Goal: Information Seeking & Learning: Learn about a topic

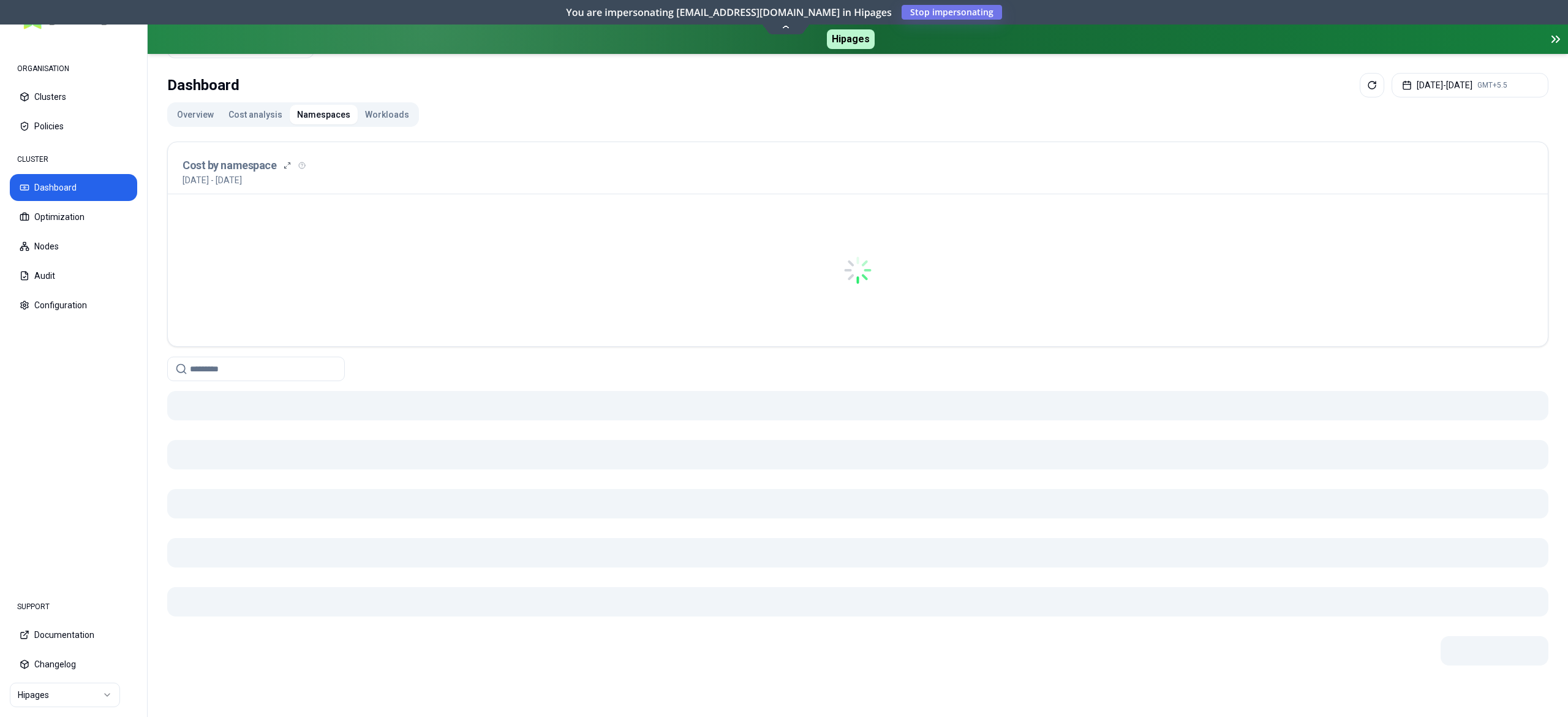
scroll to position [62, 0]
click at [1455, 90] on button "[DATE] - [DATE] GMT+5.5" at bounding box center [1469, 88] width 157 height 25
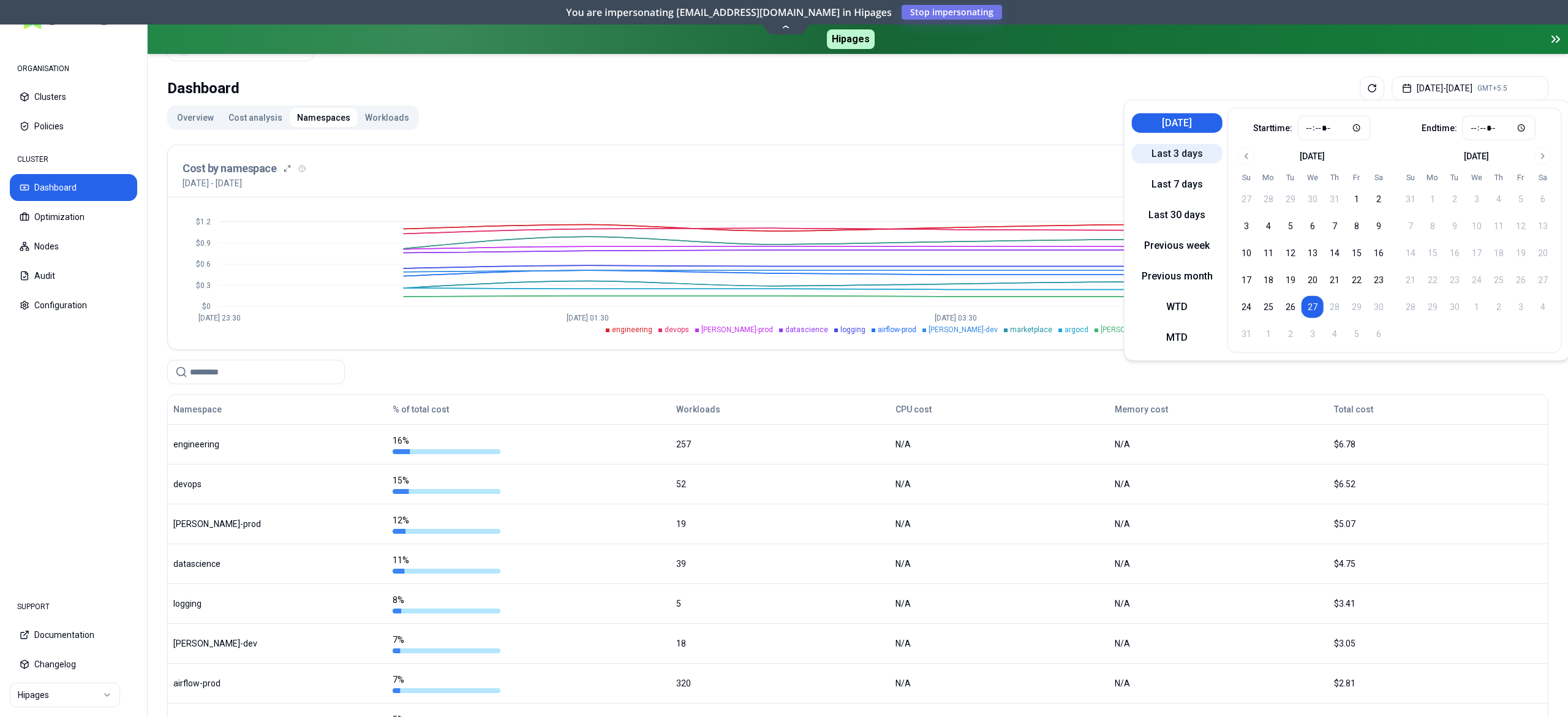
click at [1178, 158] on button "Last 3 days" at bounding box center [1176, 154] width 90 height 20
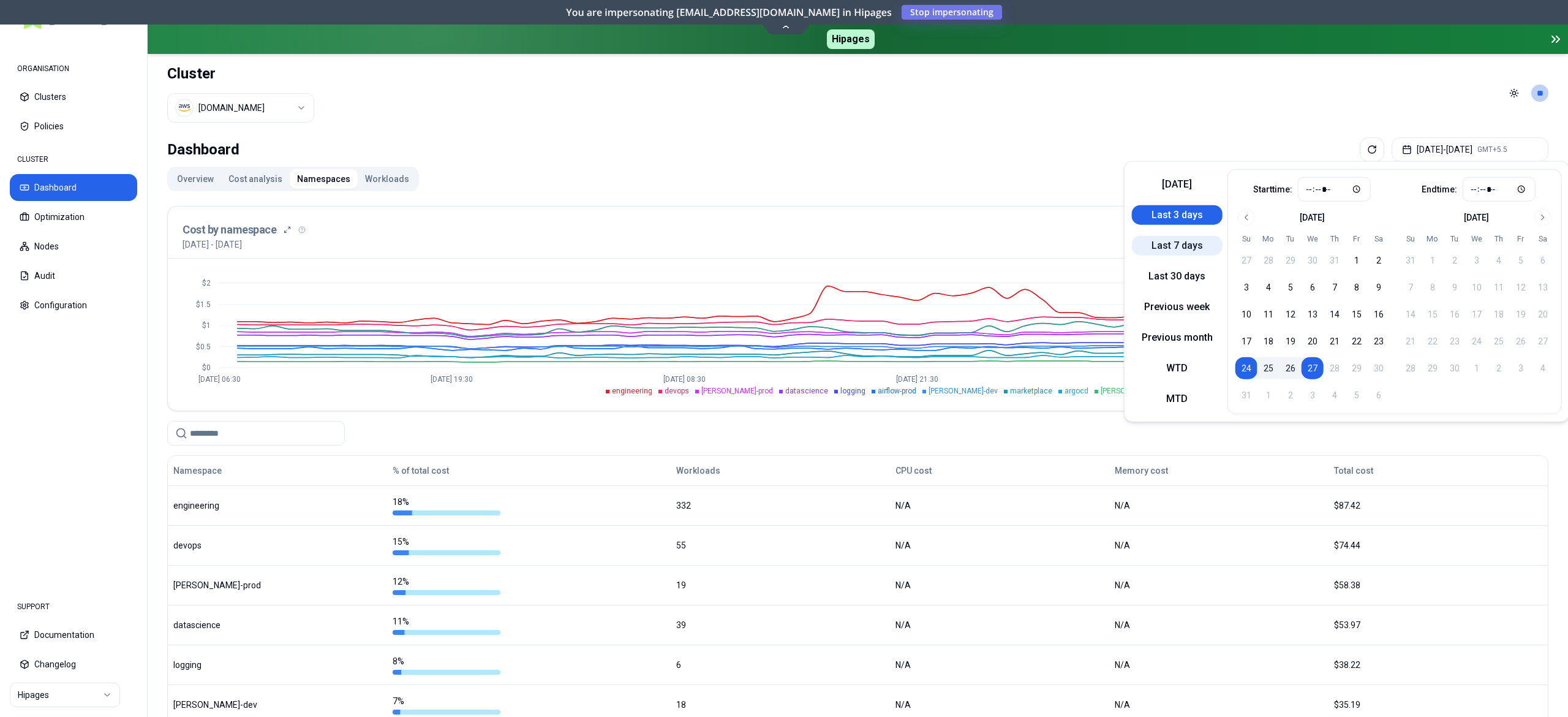
click at [1186, 249] on button "Last 7 days" at bounding box center [1176, 245] width 90 height 20
type input "*****"
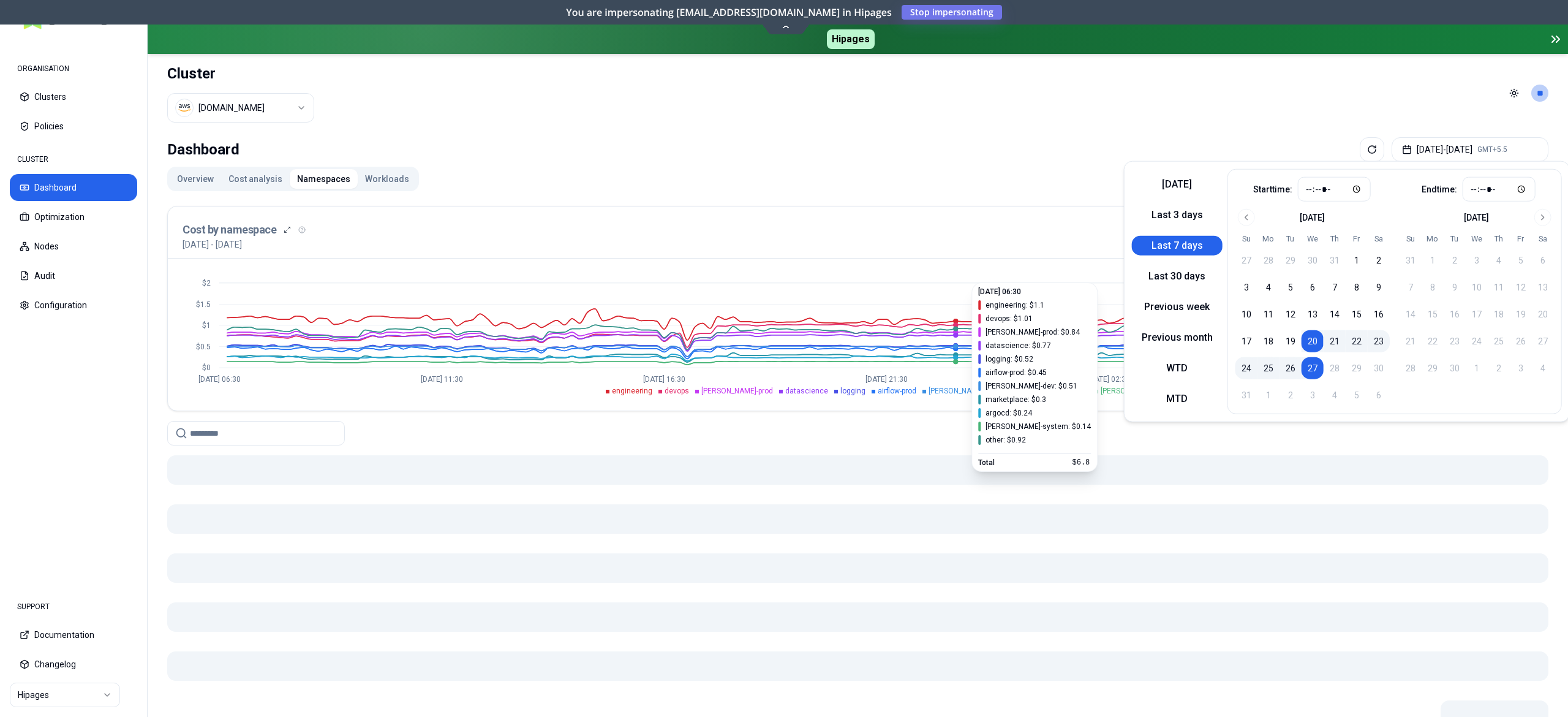
scroll to position [62, 0]
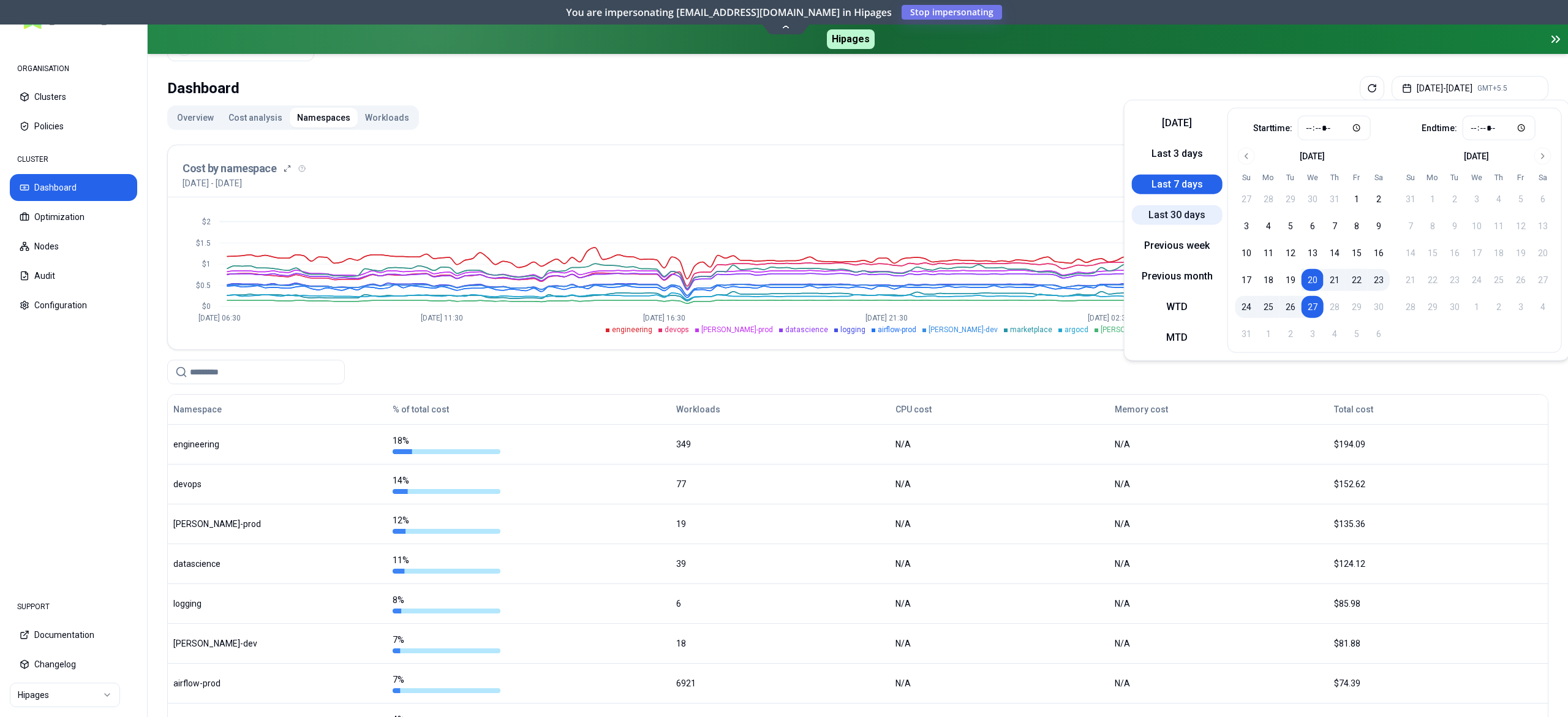
click at [1185, 216] on button "Last 30 days" at bounding box center [1176, 215] width 90 height 20
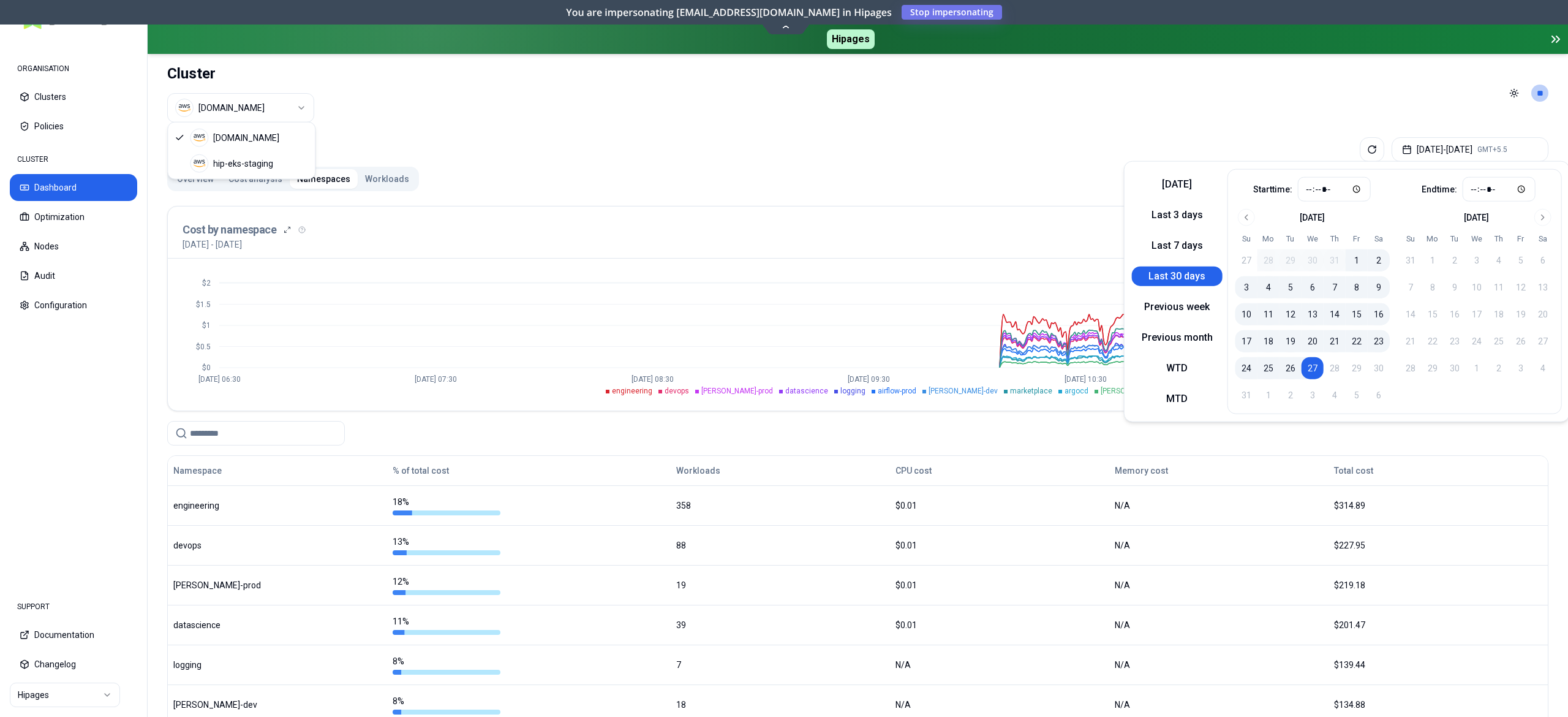
click at [220, 112] on html "ORGANISATION Clusters Policies CLUSTER Dashboard Optimization Nodes Audit Confi…" at bounding box center [784, 358] width 1568 height 717
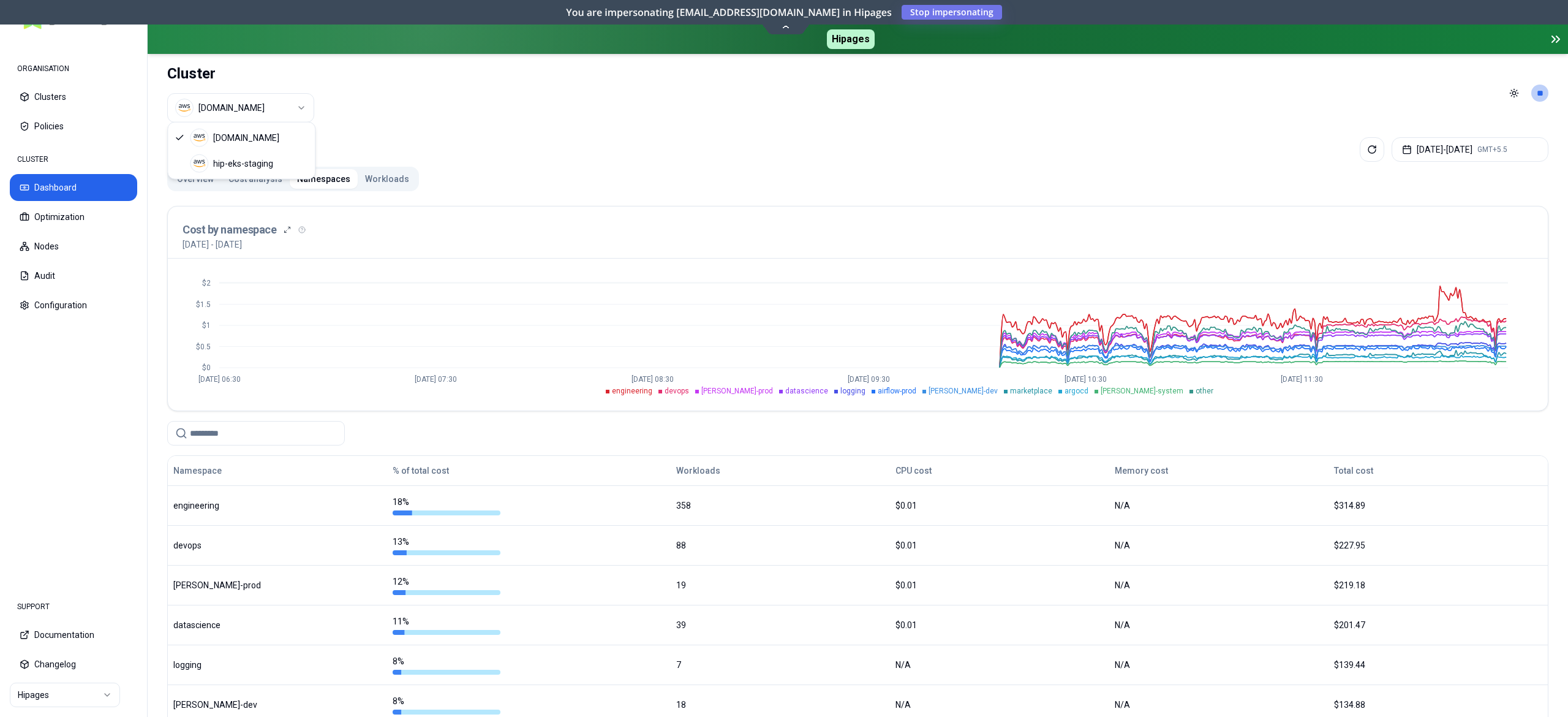
click at [60, 212] on html "ORGANISATION Clusters Policies CLUSTER Dashboard Optimization Nodes Audit Confi…" at bounding box center [784, 358] width 1568 height 717
click at [60, 212] on button "Optimization" at bounding box center [73, 217] width 127 height 27
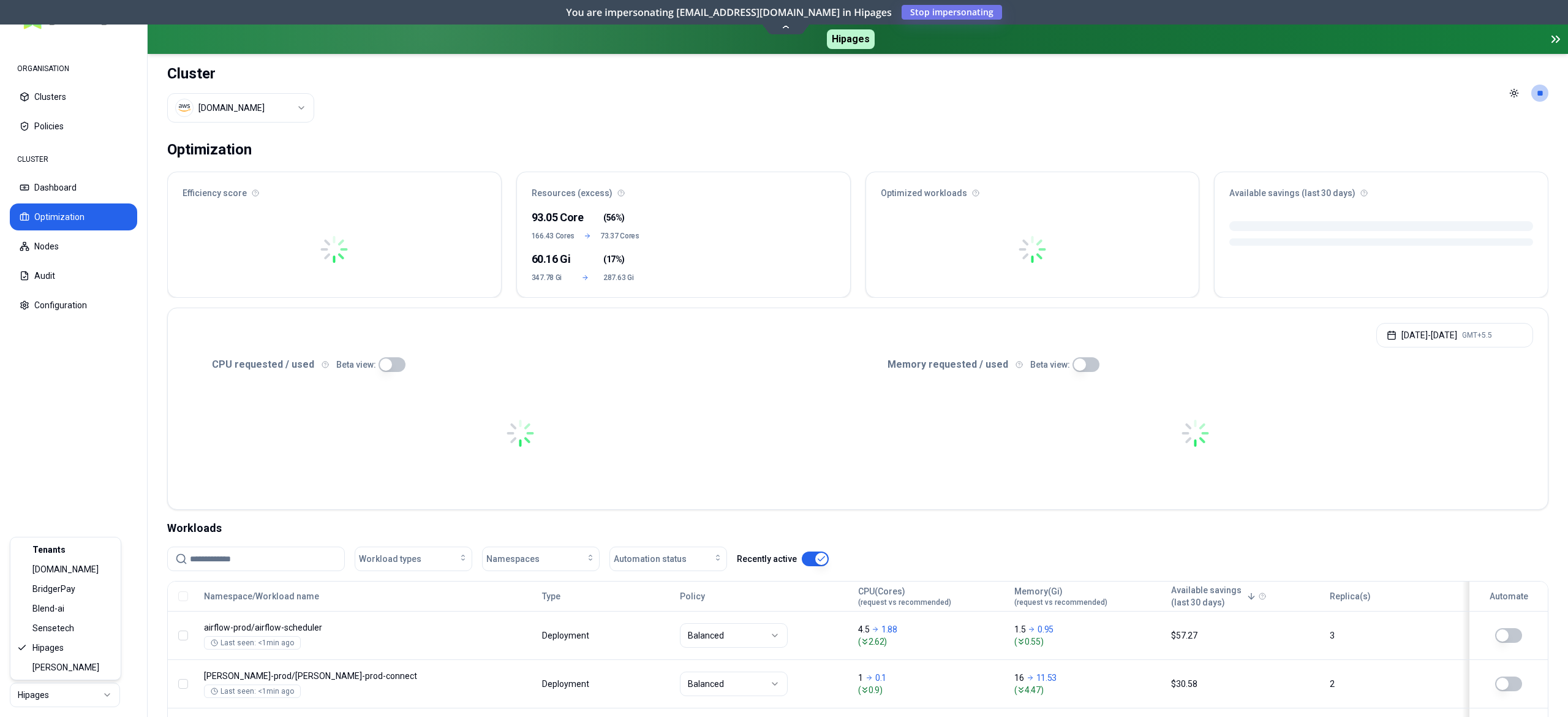
click at [49, 702] on html "ORGANISATION Clusters Policies CLUSTER Dashboard Optimization Nodes Audit Confi…" at bounding box center [784, 358] width 1568 height 717
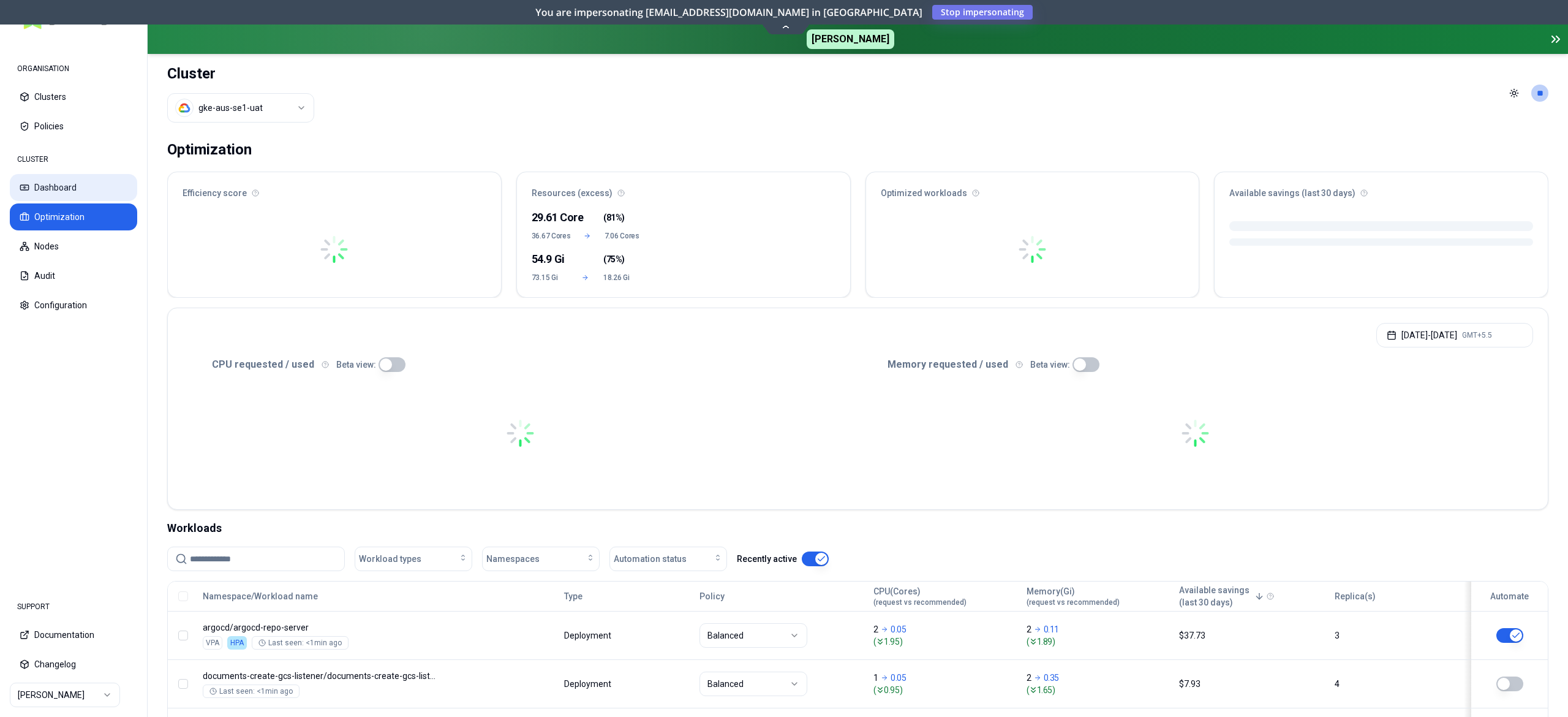
click at [66, 190] on button "Dashboard" at bounding box center [73, 187] width 127 height 27
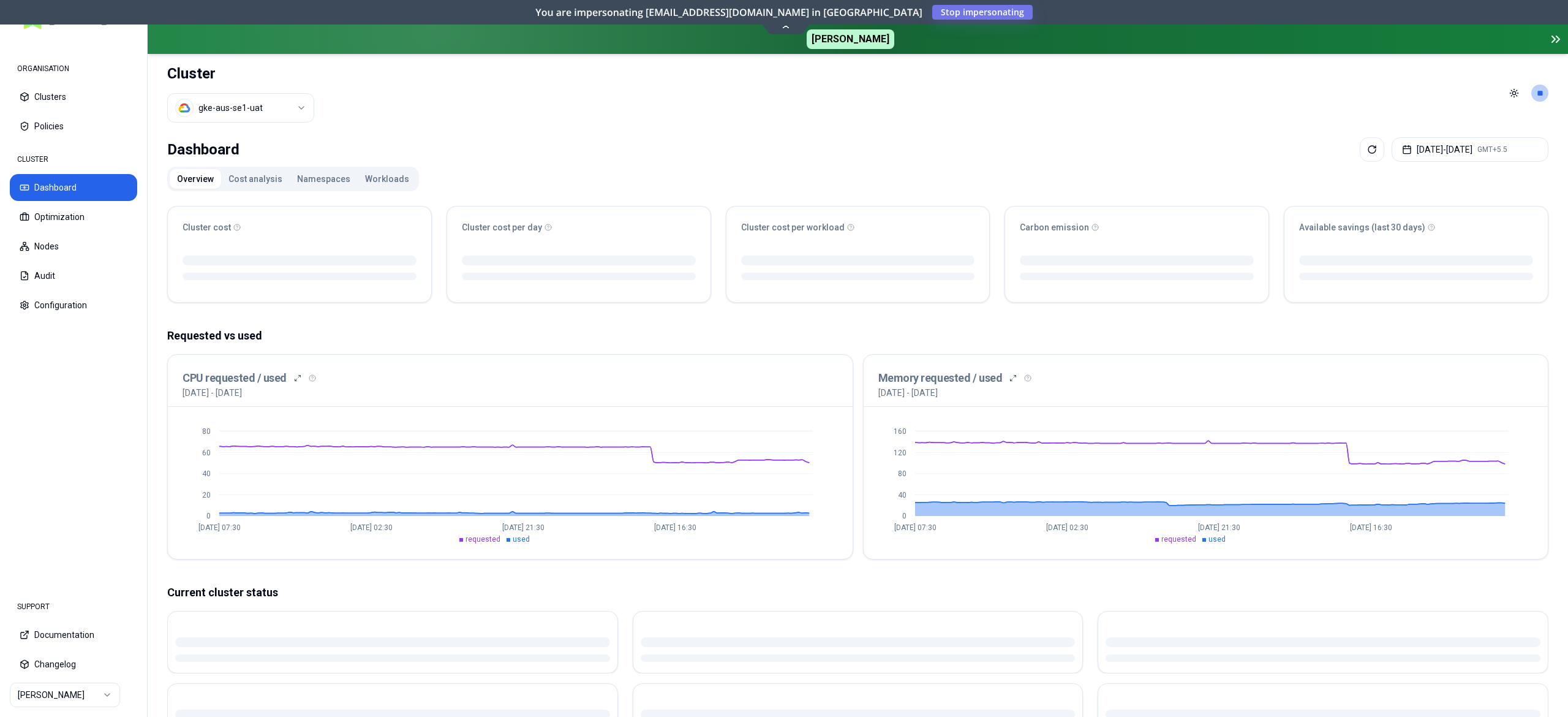
click at [384, 185] on button "Workloads" at bounding box center [387, 179] width 59 height 20
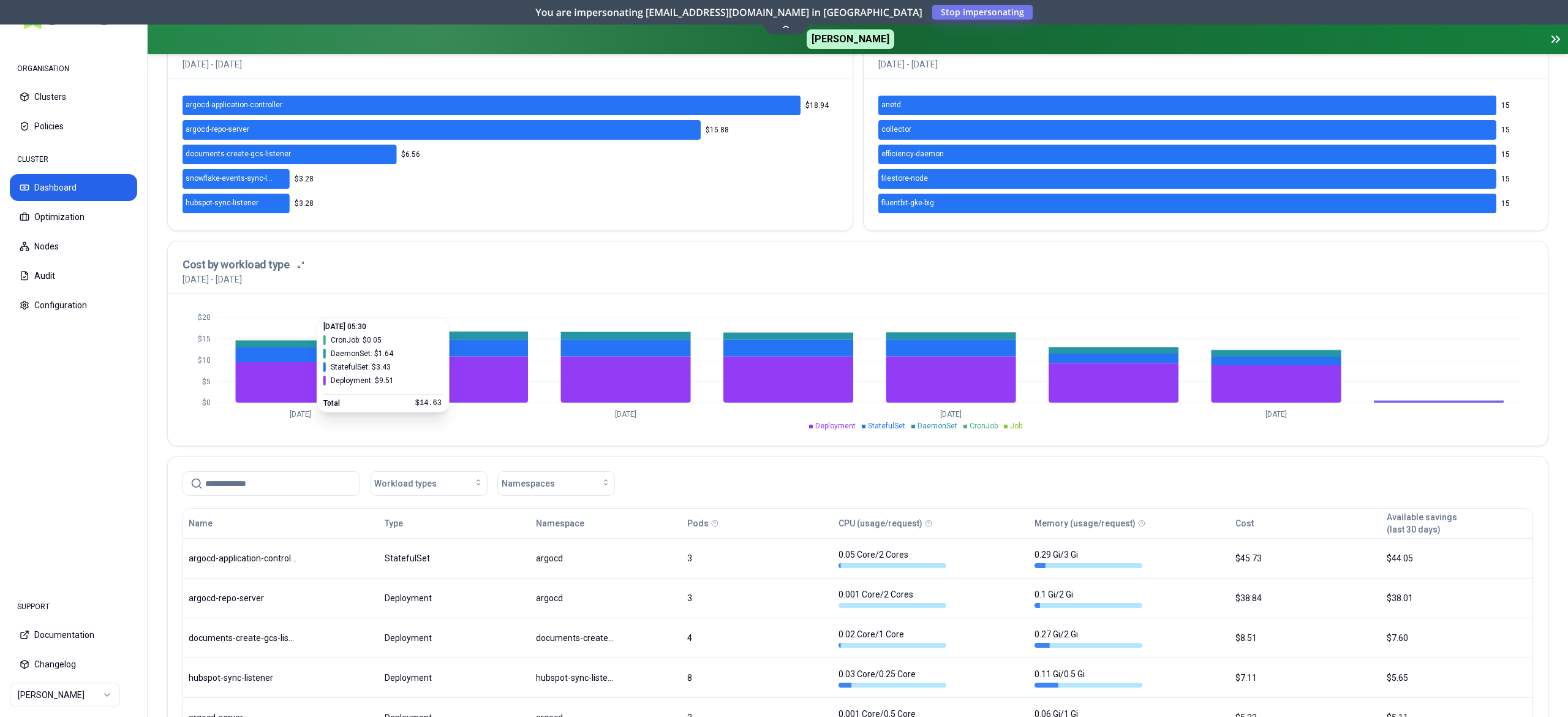
scroll to position [282, 0]
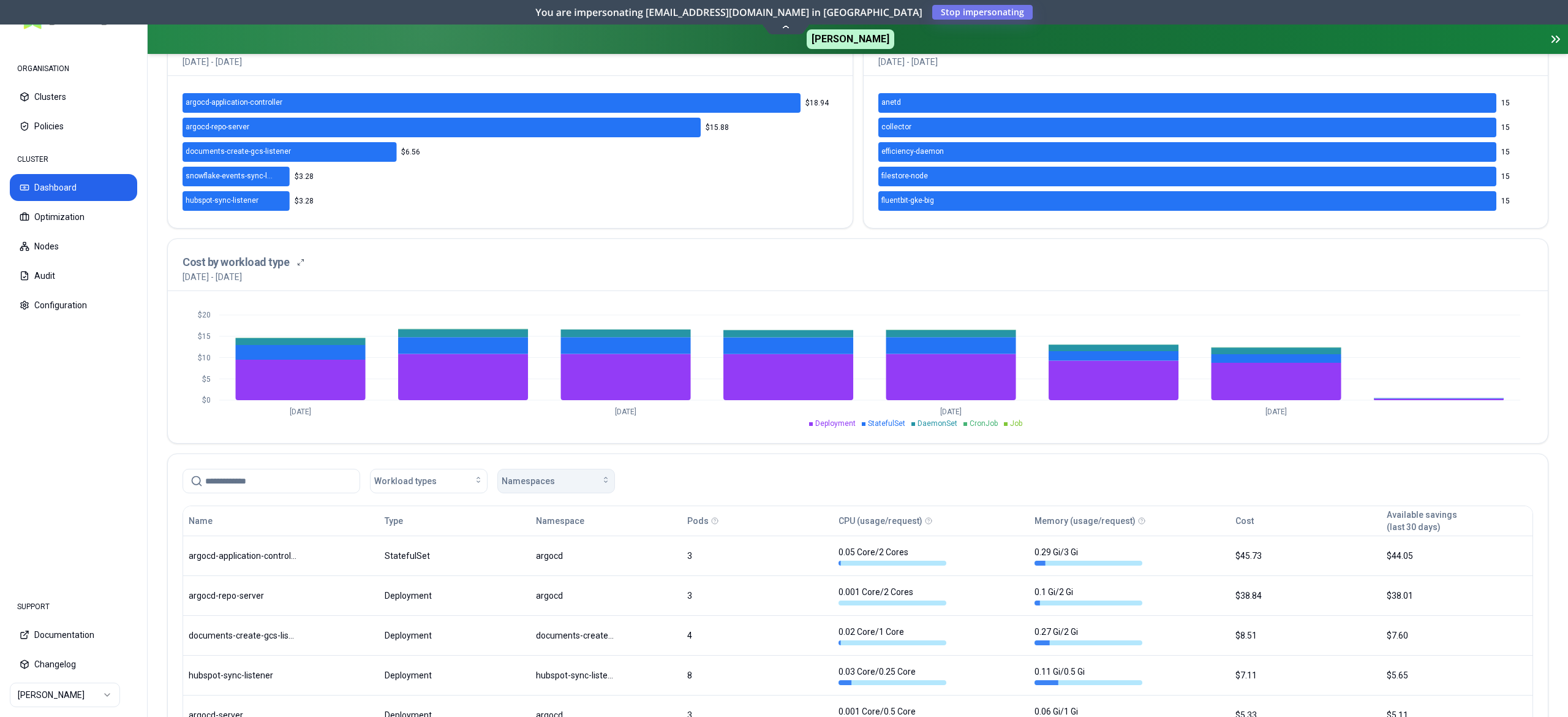
click at [520, 490] on button "Namespaces" at bounding box center [556, 481] width 118 height 25
type input "***"
click at [556, 564] on span "glasswing-agent" at bounding box center [538, 557] width 65 height 12
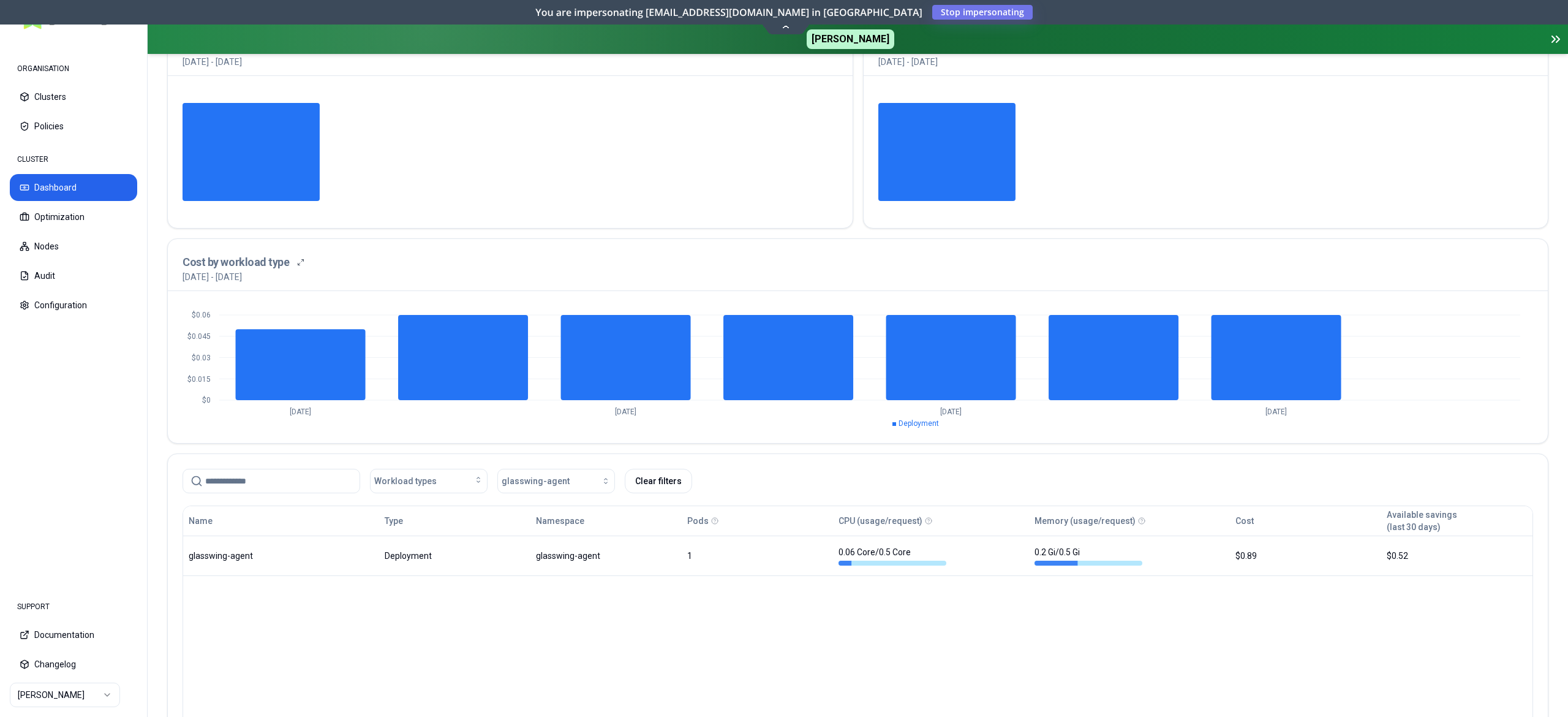
click at [134, 414] on nav "ORGANISATION Clusters Policies CLUSTER Dashboard Optimization Nodes Audit Confi…" at bounding box center [73, 311] width 147 height 545
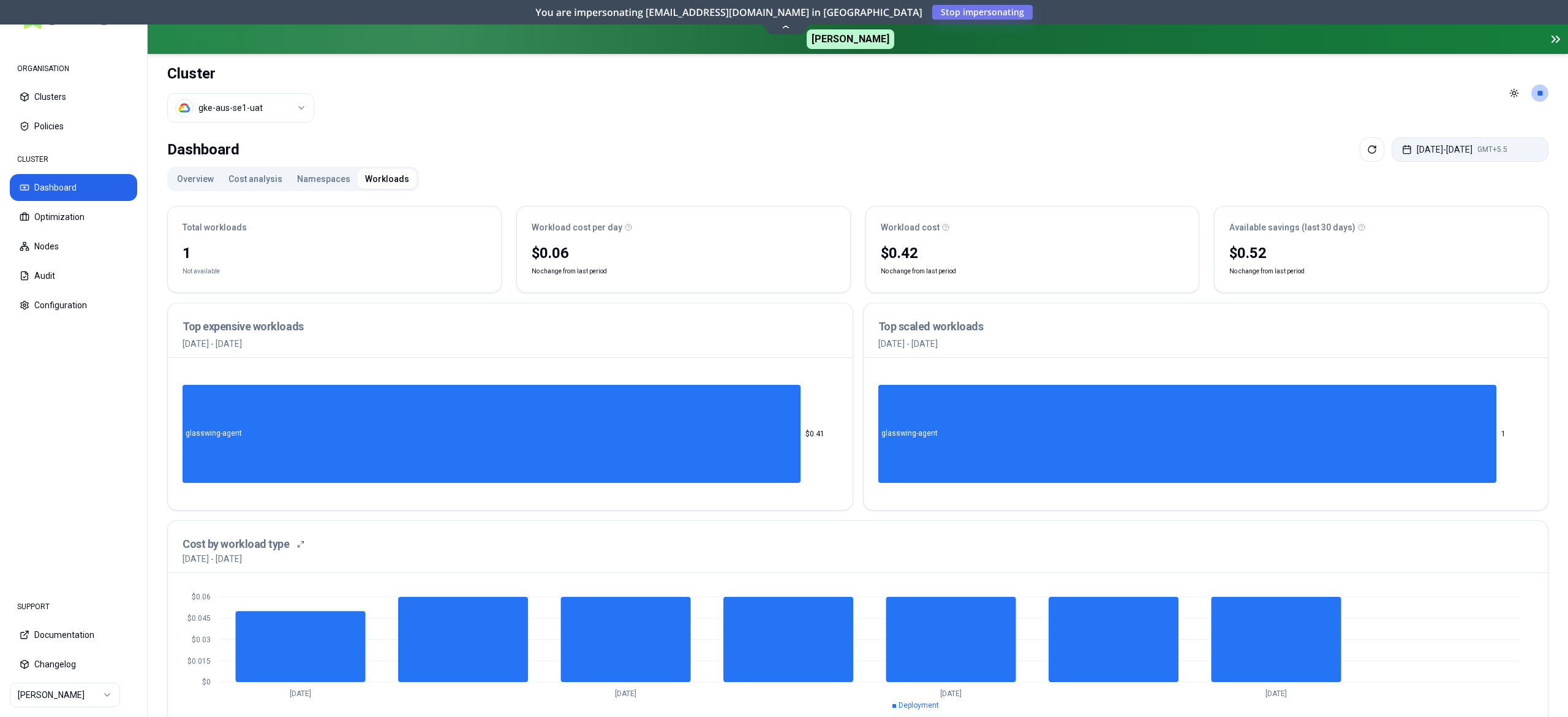
click at [1489, 144] on button "Aug 20, 2025 - Aug 27, 2025 GMT+5.5" at bounding box center [1469, 150] width 157 height 25
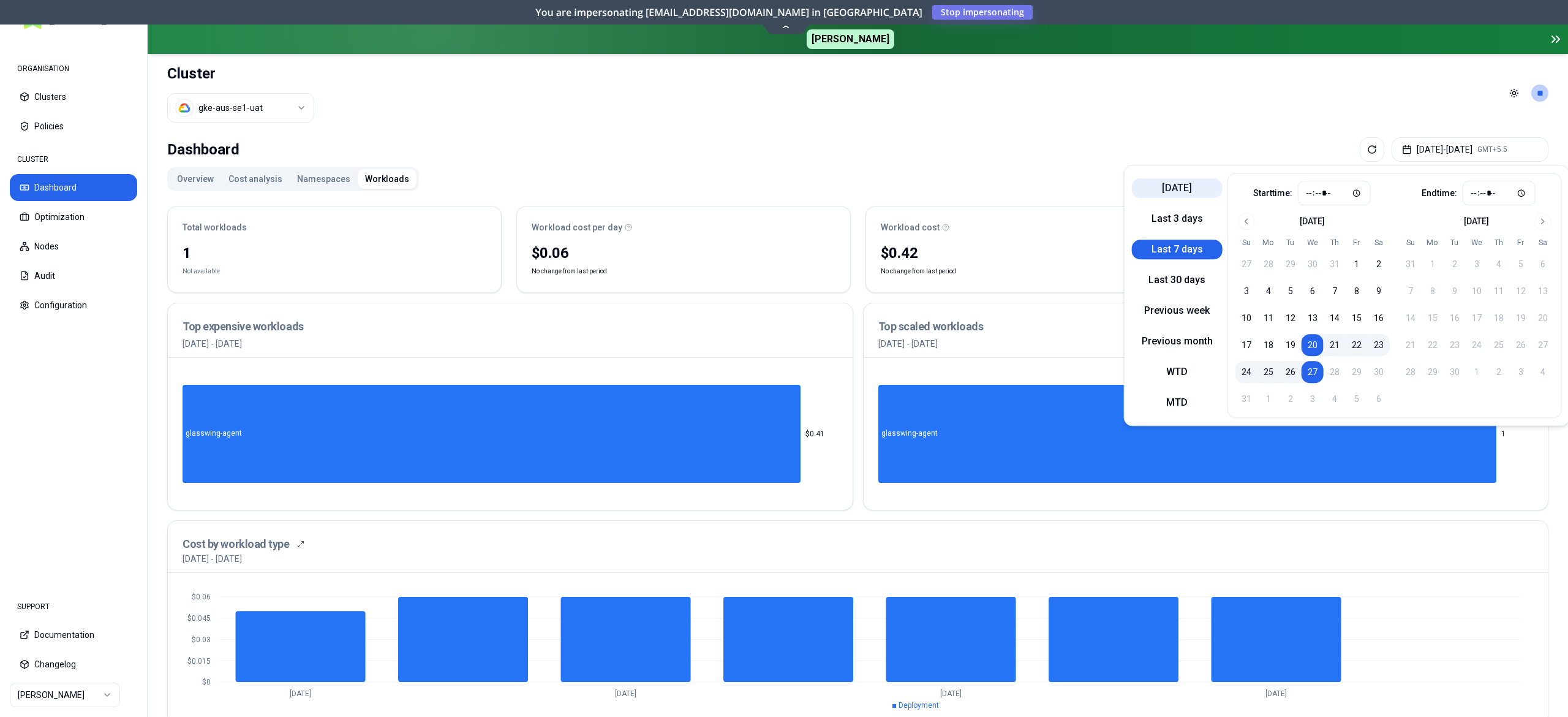
click at [1179, 184] on button "[DATE]" at bounding box center [1176, 188] width 90 height 20
type input "*****"
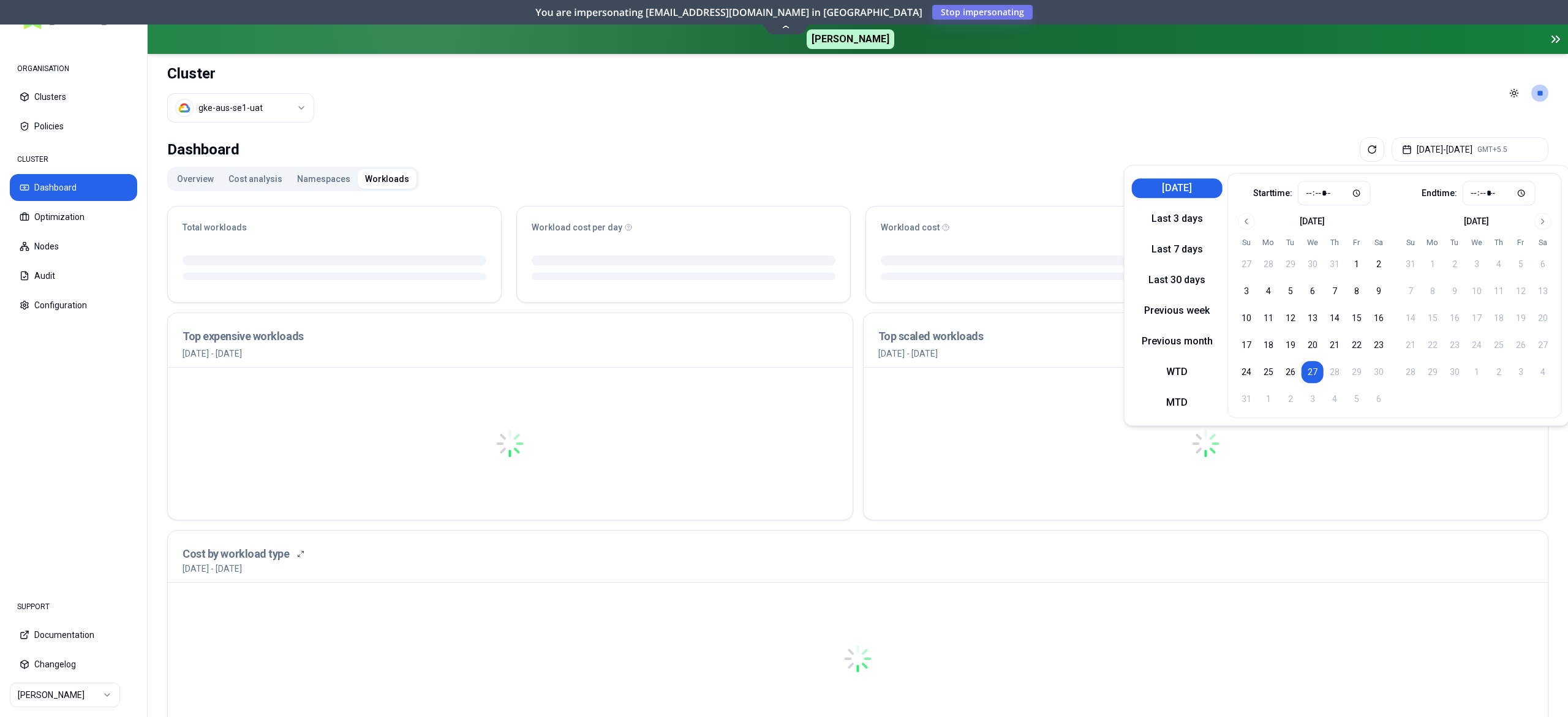
click at [1035, 168] on div "Overview Cost analysis Namespaces Workloads Total workloads Workload cost per d…" at bounding box center [857, 642] width 1381 height 953
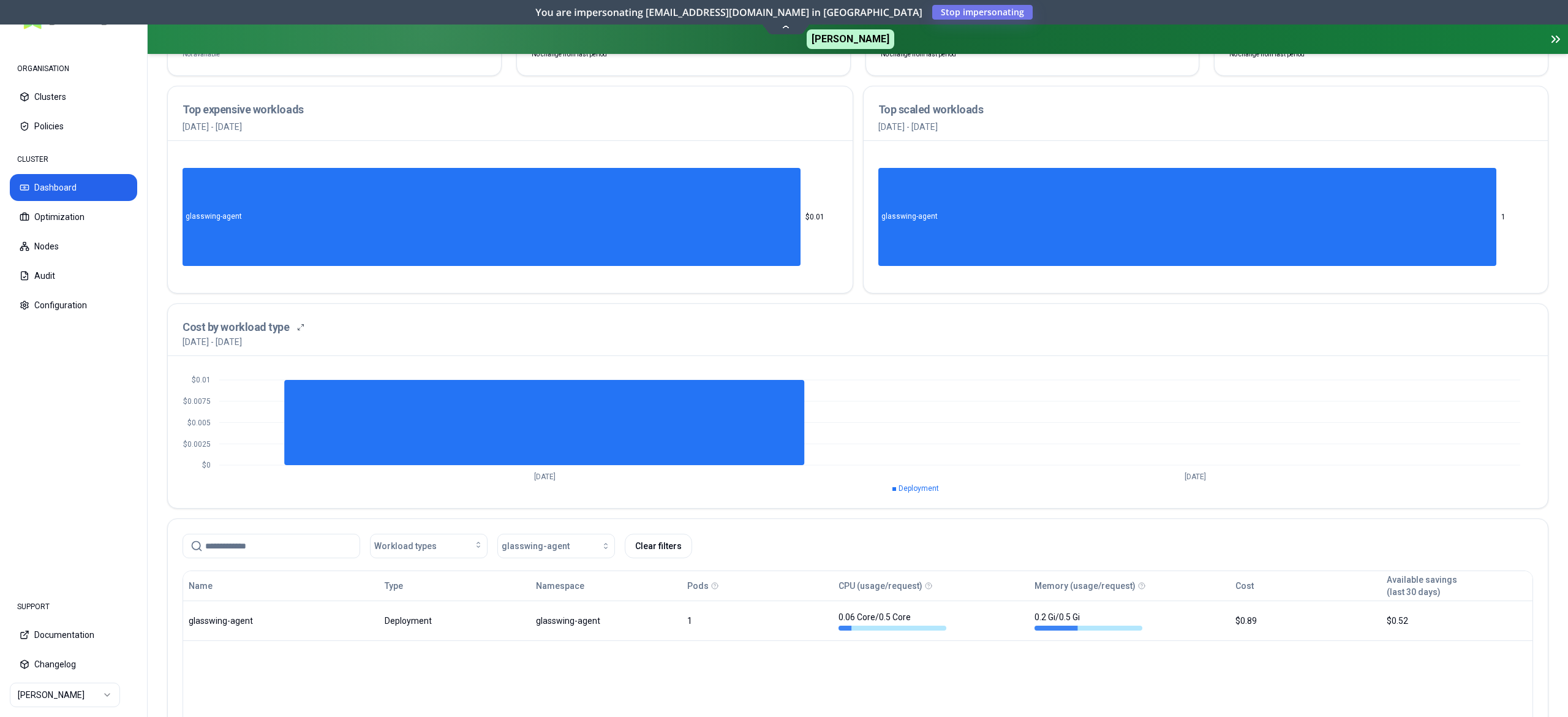
scroll to position [218, 0]
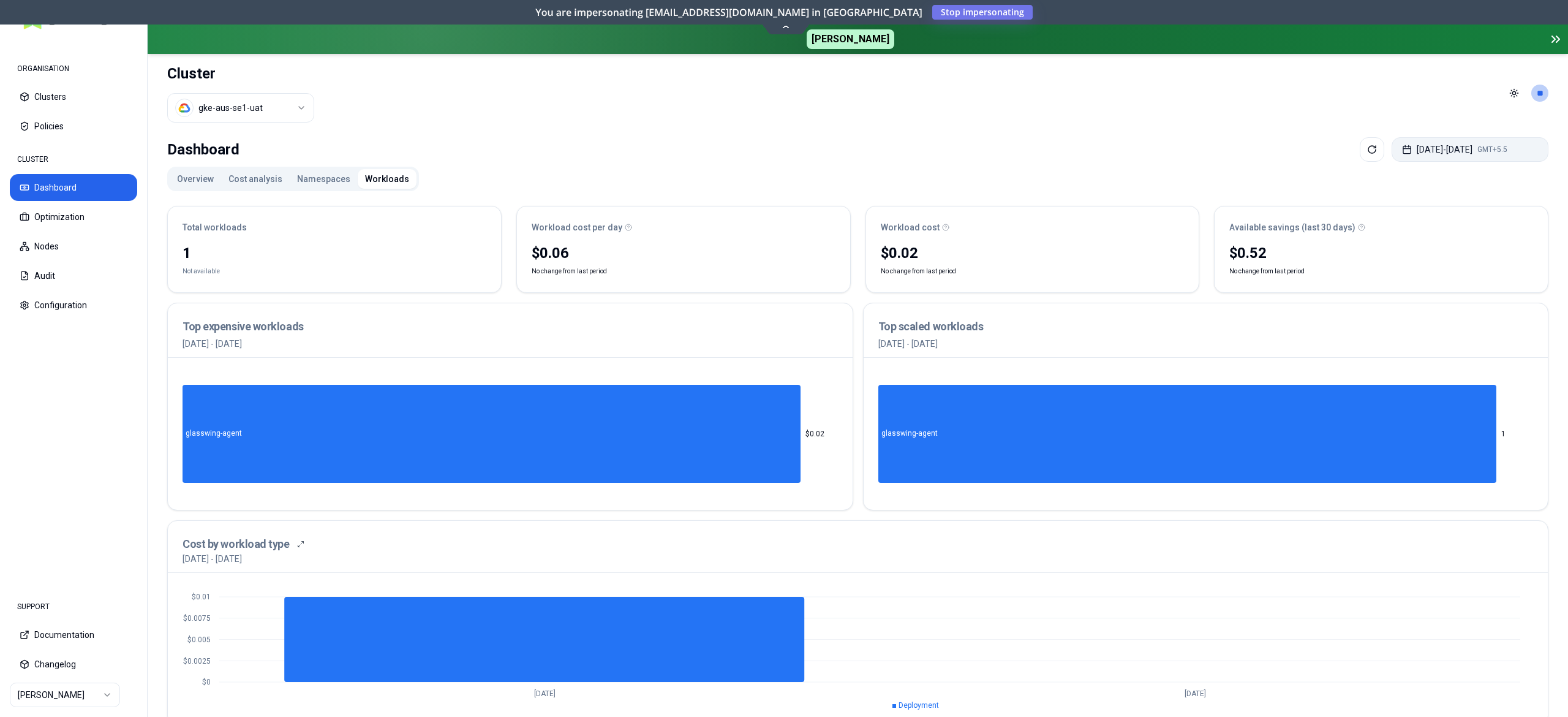
click at [1475, 151] on button "[DATE] - [DATE] GMT+5.5" at bounding box center [1469, 150] width 157 height 25
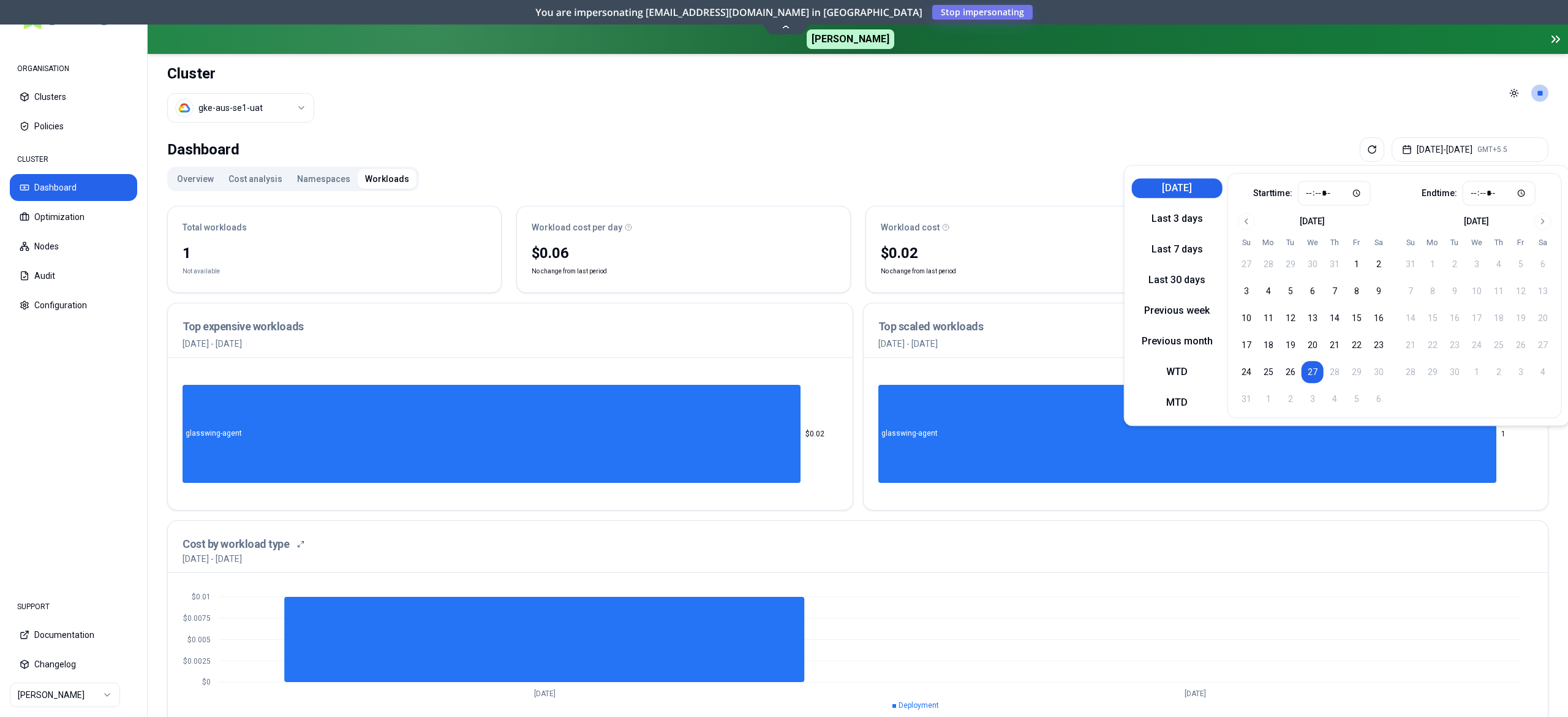
click at [1152, 179] on button "[DATE]" at bounding box center [1176, 188] width 90 height 20
type input "*****"
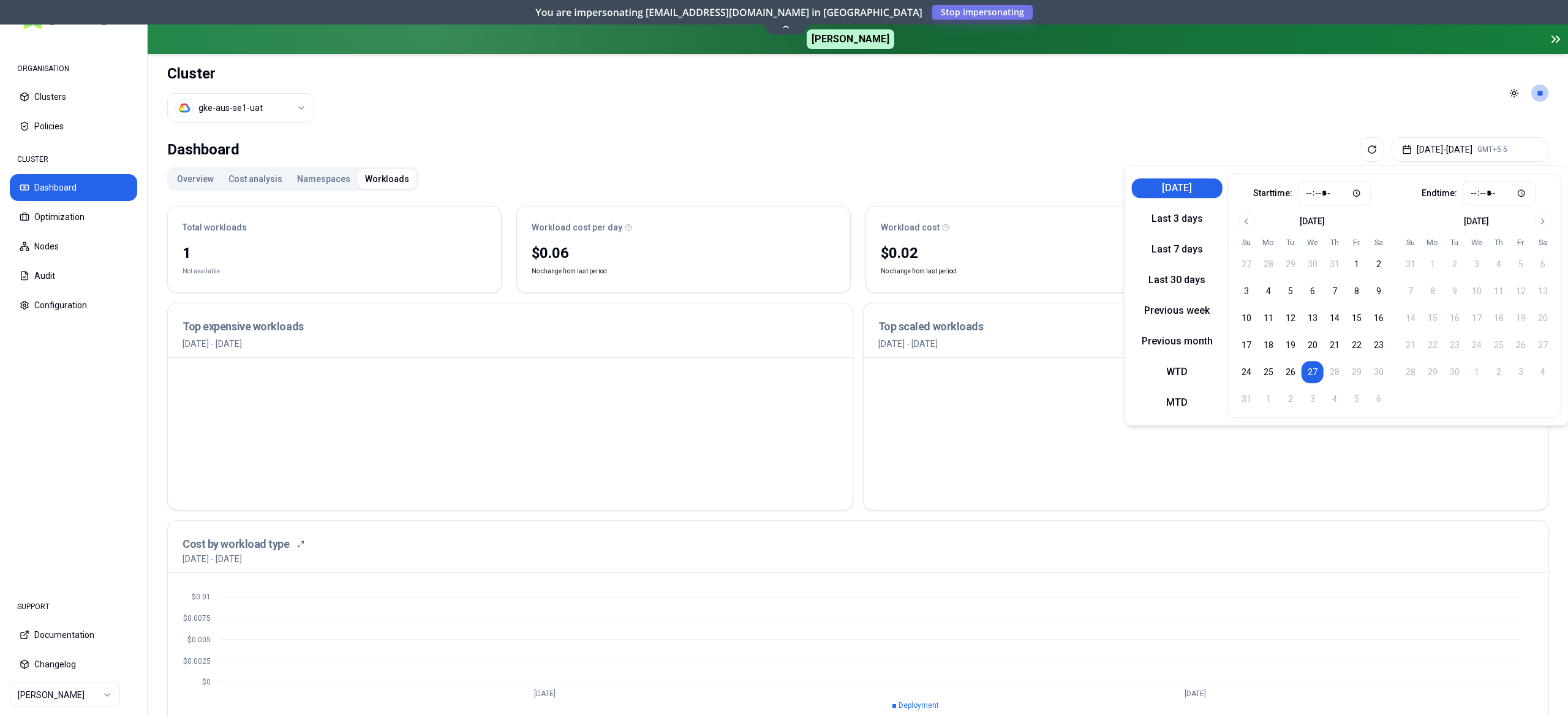
click at [994, 163] on div "Dashboard Aug 27, 2025 - Aug 27, 2025 GMT+5.5 Overview Cost analysis Namespaces…" at bounding box center [857, 616] width 1420 height 970
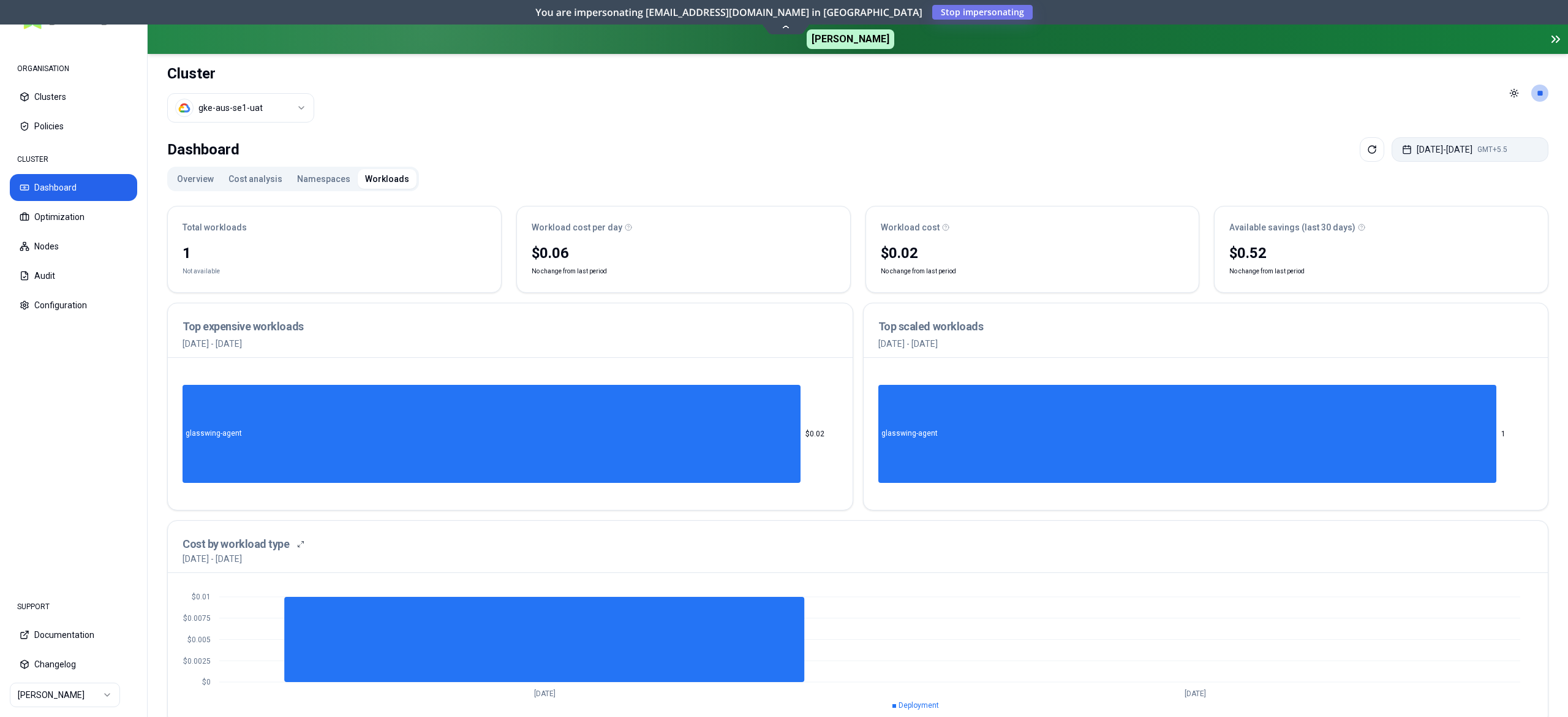
click at [1458, 153] on button "[DATE] - [DATE] GMT+5.5" at bounding box center [1469, 150] width 157 height 25
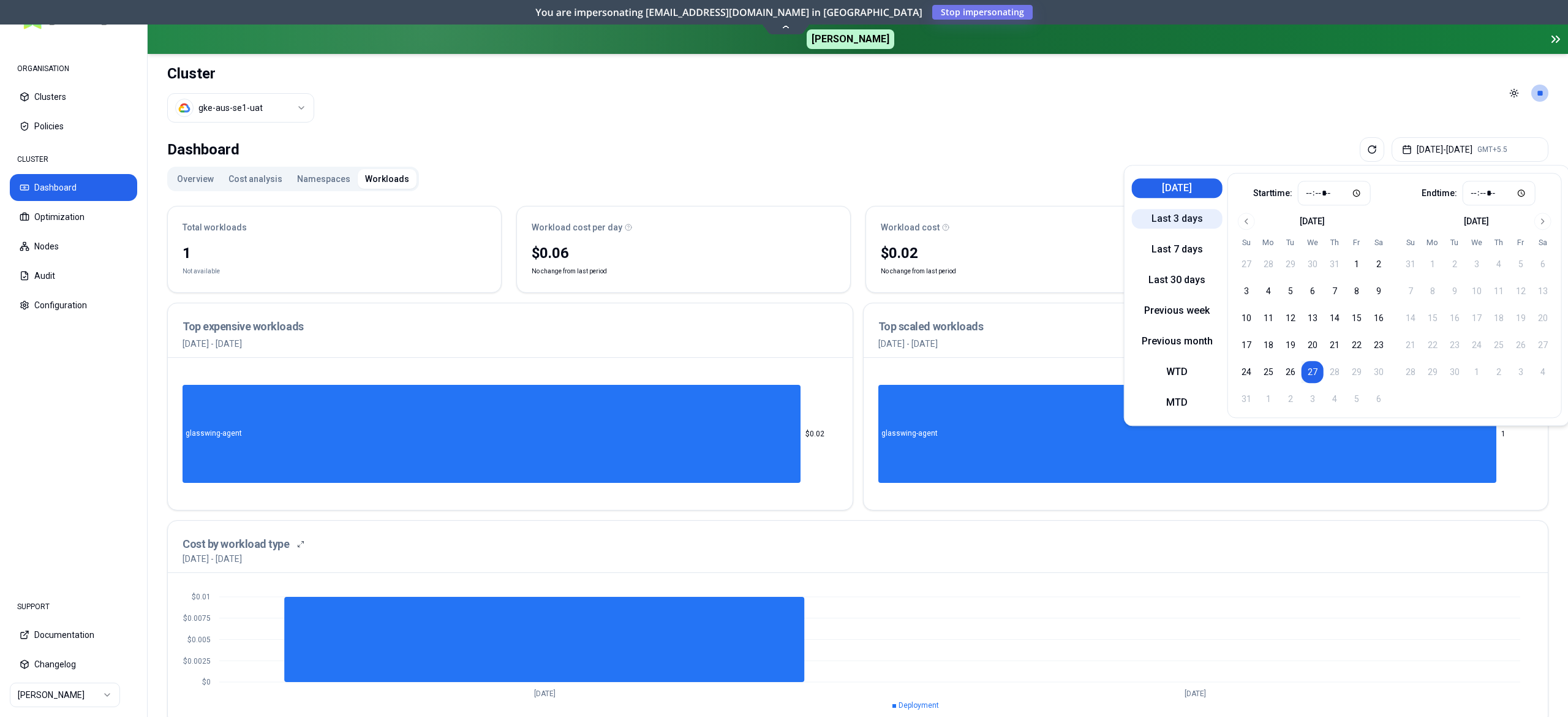
click at [1151, 215] on button "Last 3 days" at bounding box center [1176, 218] width 90 height 20
type input "*****"
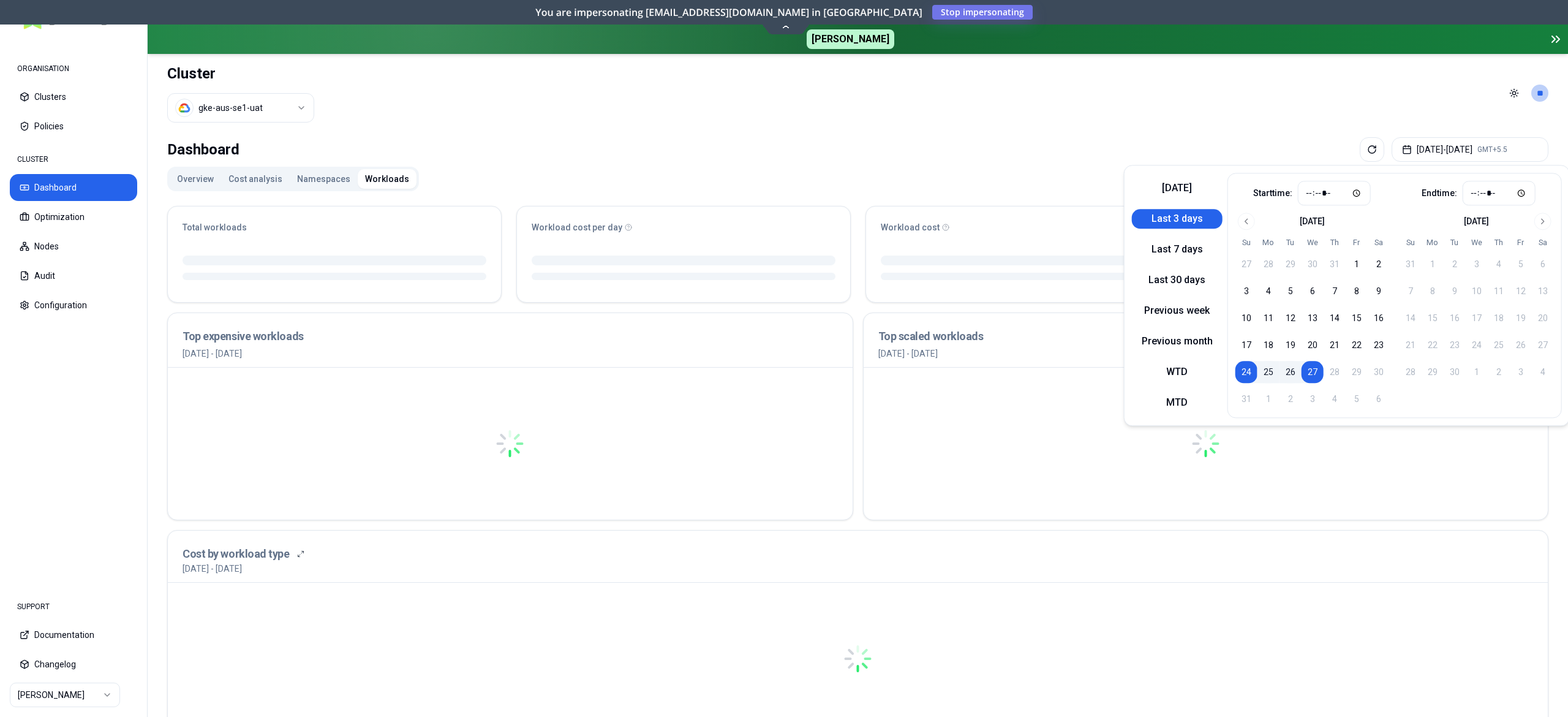
click at [942, 156] on div "Dashboard Aug 24, 2025 - Aug 27, 2025 GMT+5.5" at bounding box center [857, 150] width 1381 height 25
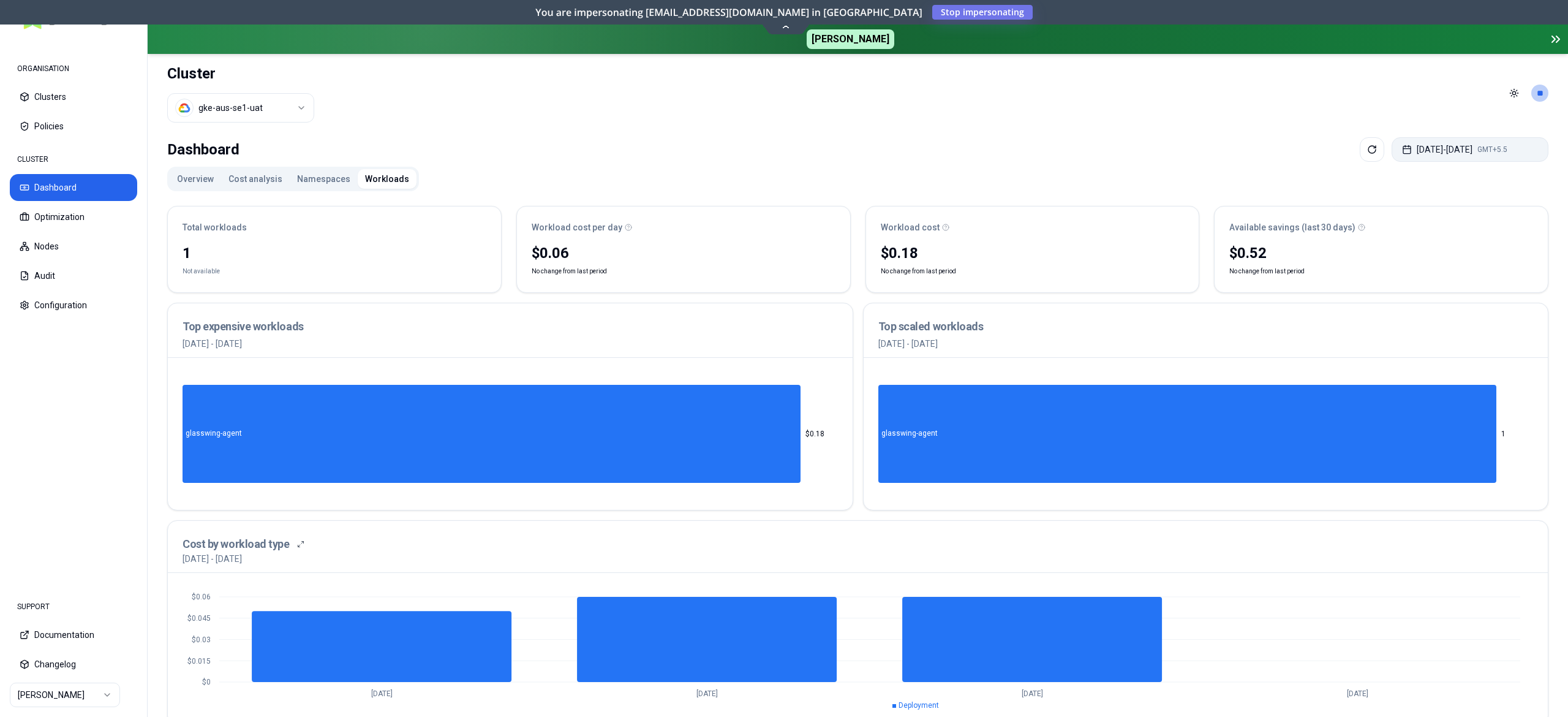
click at [1423, 143] on button "Aug 24, 2025 - Aug 27, 2025 GMT+5.5" at bounding box center [1469, 150] width 157 height 25
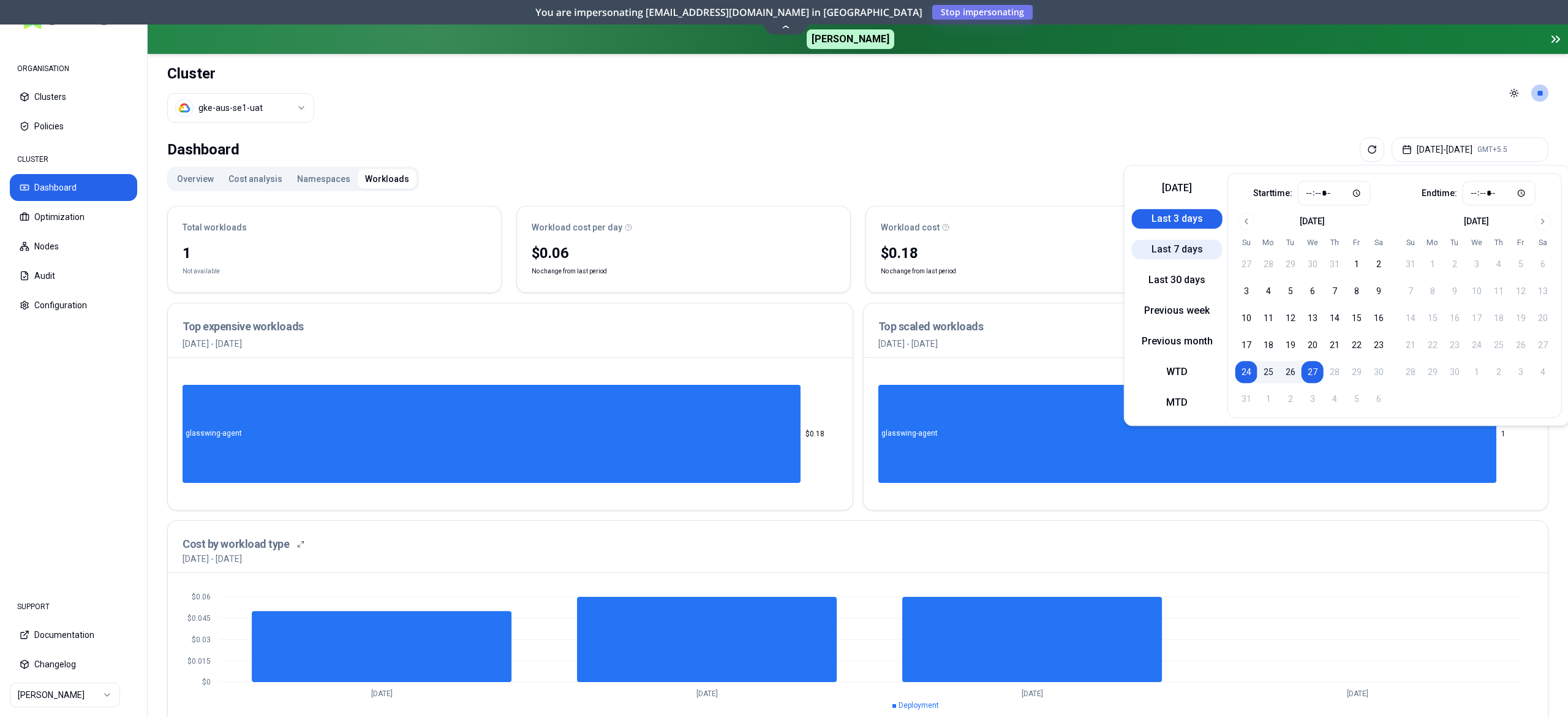
click at [1150, 249] on button "Last 7 days" at bounding box center [1176, 249] width 90 height 20
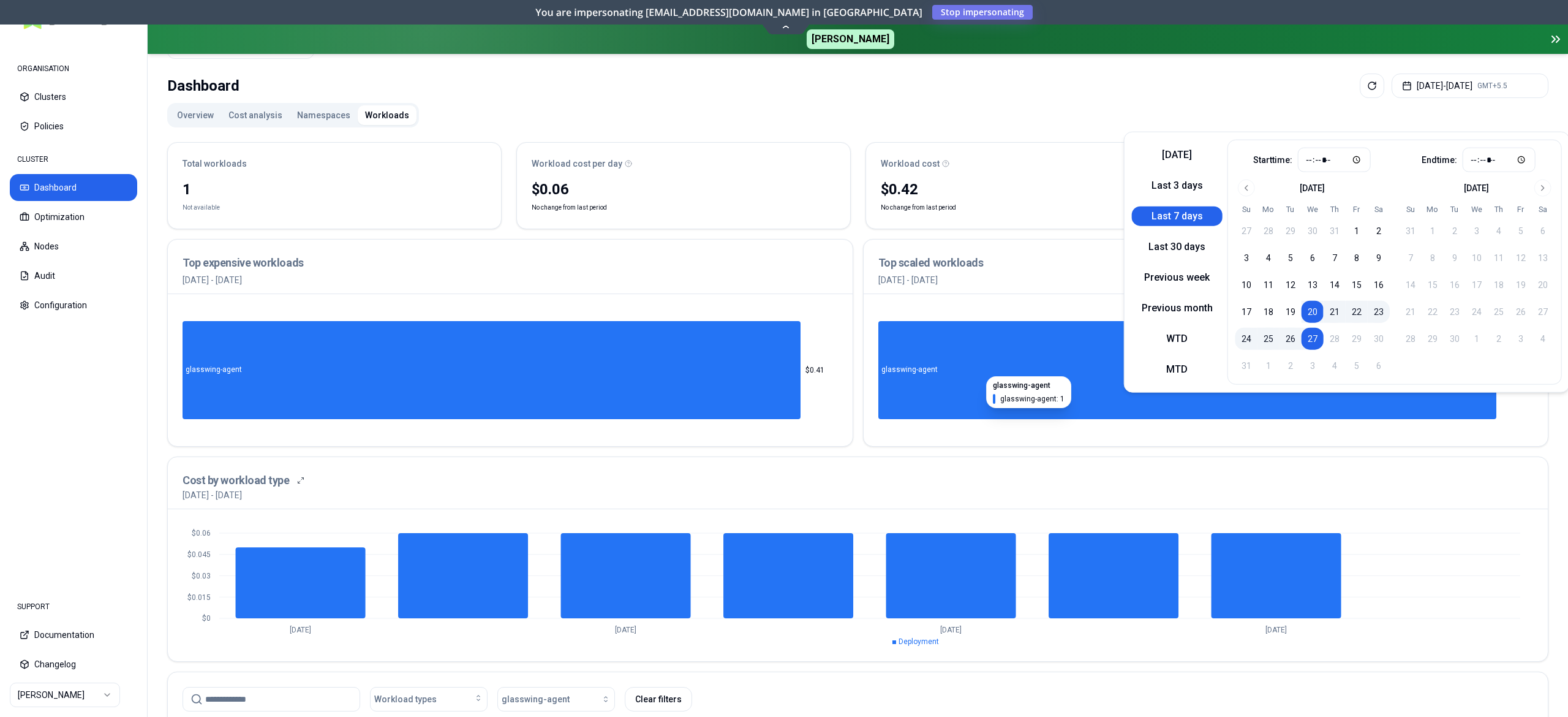
scroll to position [29, 0]
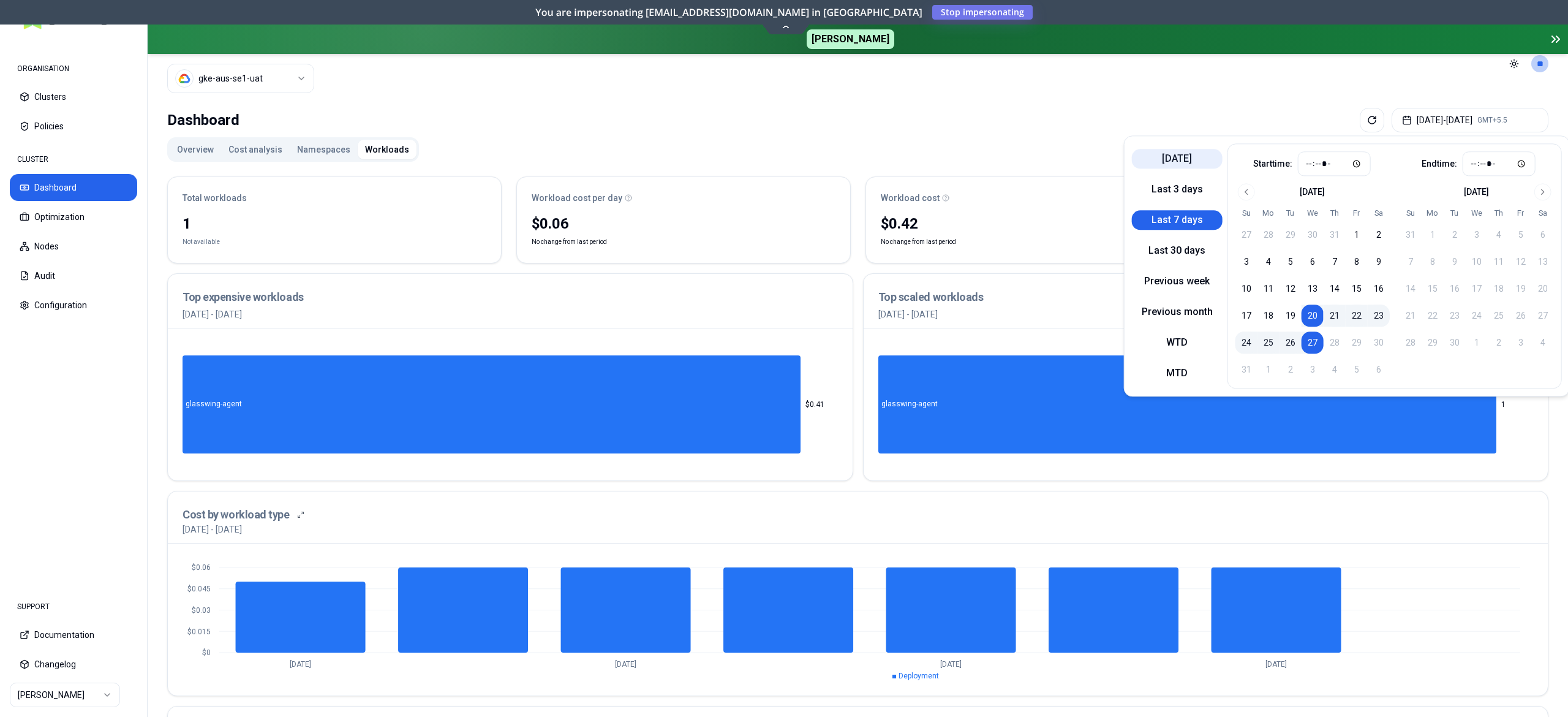
click at [1152, 152] on button "[DATE]" at bounding box center [1176, 159] width 90 height 20
type input "*****"
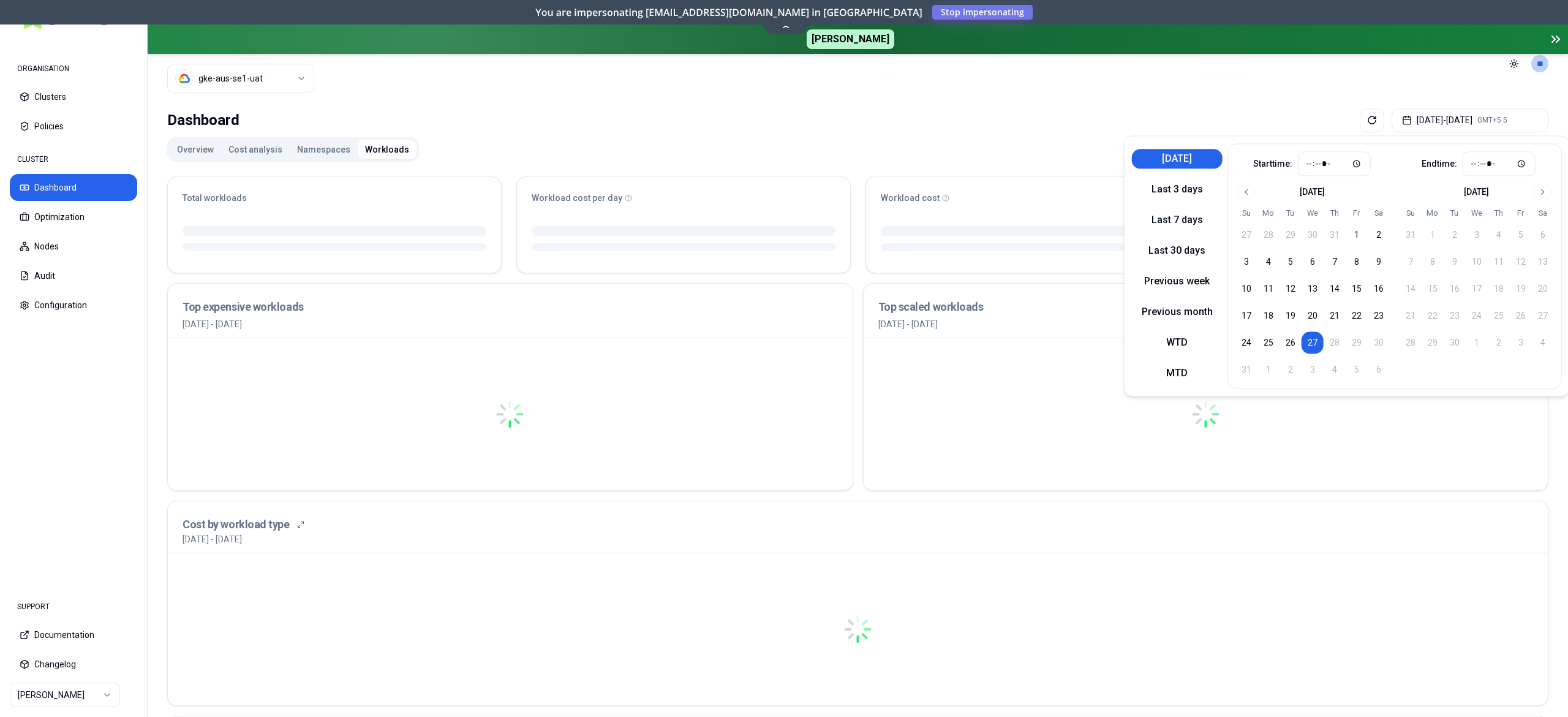
click at [931, 135] on div "Dashboard Aug 27, 2025 - Aug 27, 2025 GMT+5.5 Overview Cost analysis Namespaces…" at bounding box center [857, 605] width 1420 height 1006
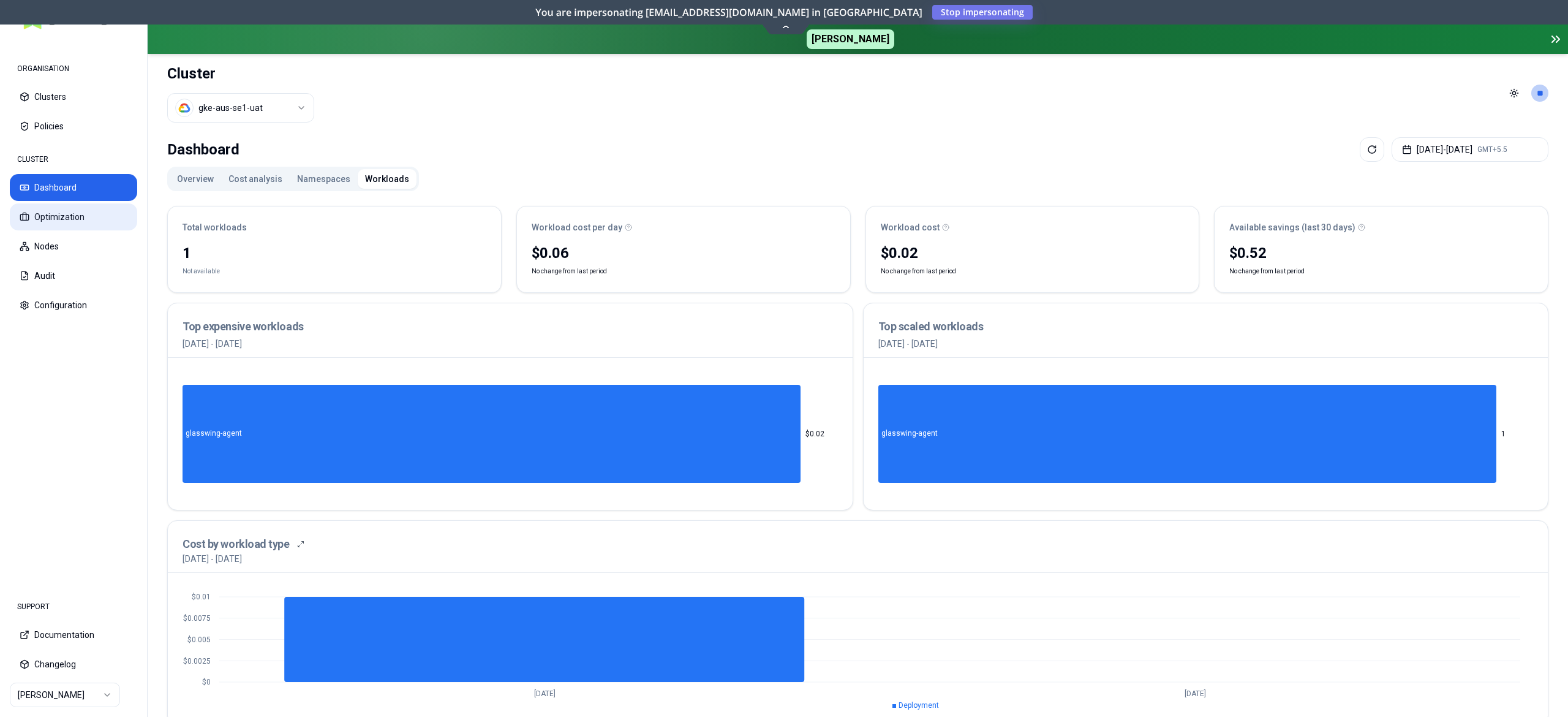
click at [77, 222] on button "Optimization" at bounding box center [73, 217] width 127 height 27
